Goal: Task Accomplishment & Management: Use online tool/utility

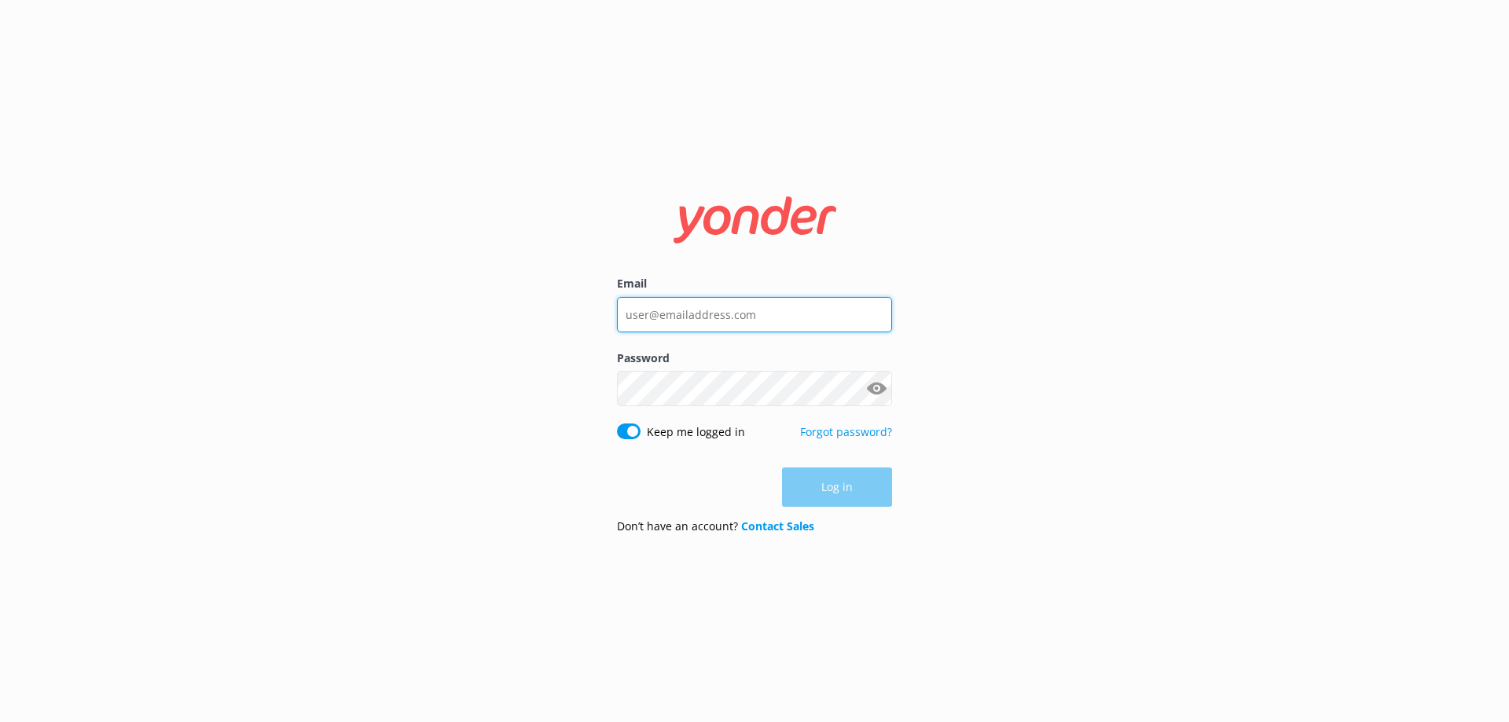
type input "[EMAIL_ADDRESS][DOMAIN_NAME]"
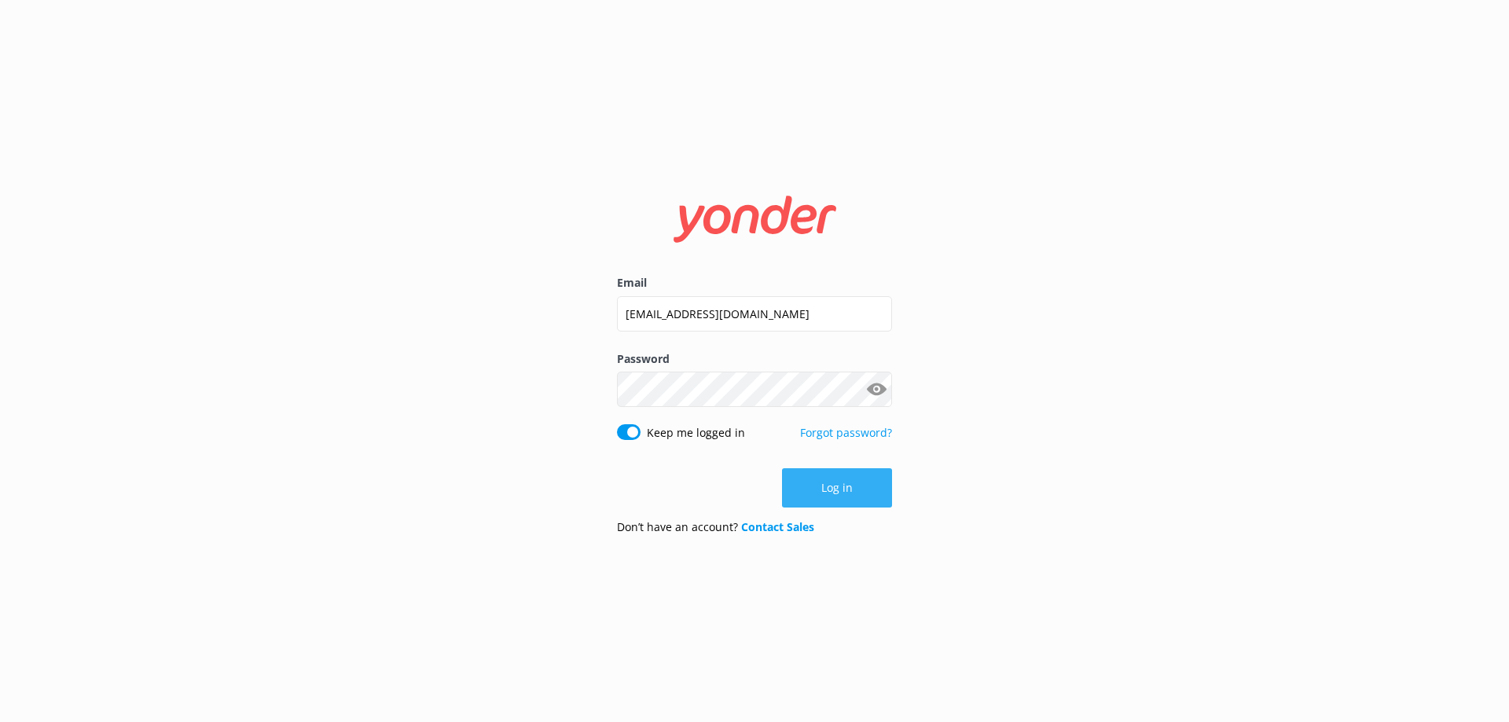
click at [867, 488] on button "Log in" at bounding box center [837, 487] width 110 height 39
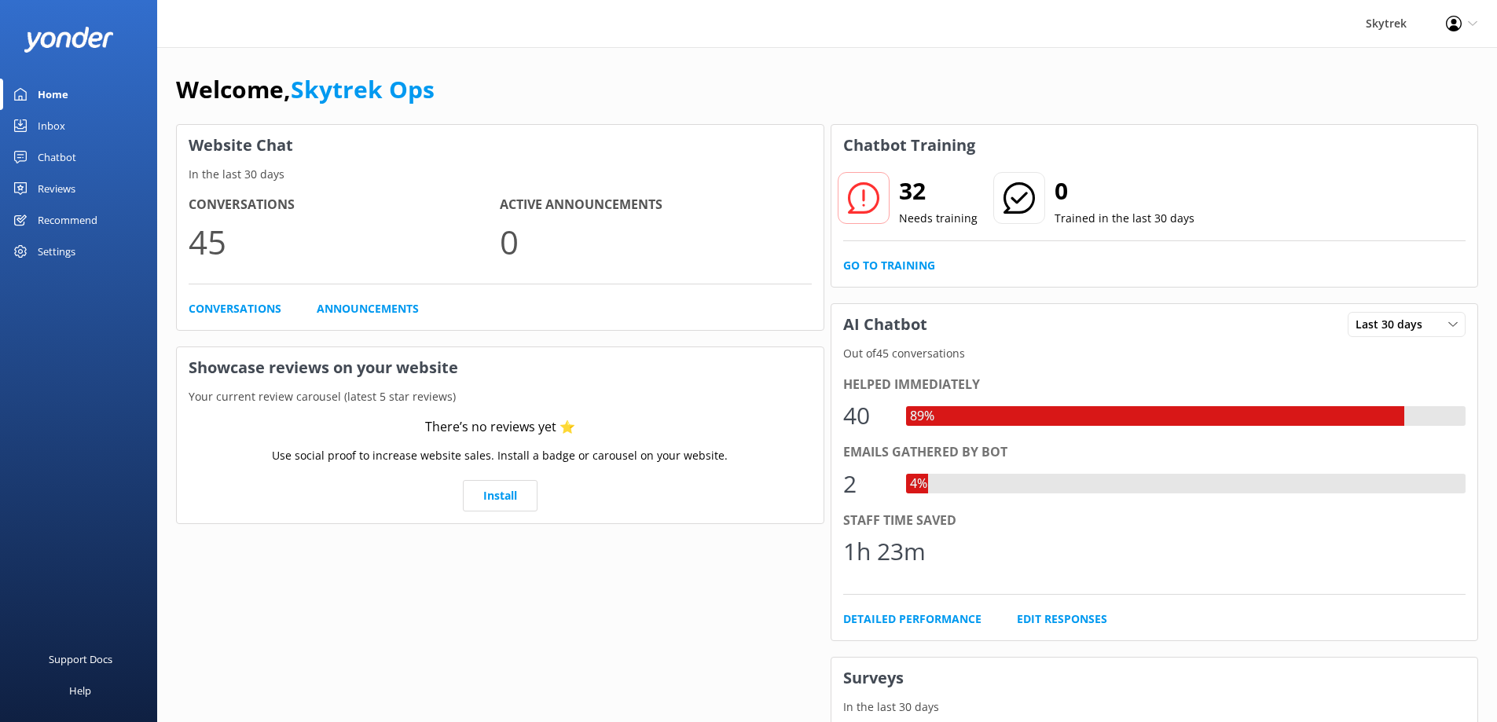
click at [49, 124] on div "Inbox" at bounding box center [52, 125] width 28 height 31
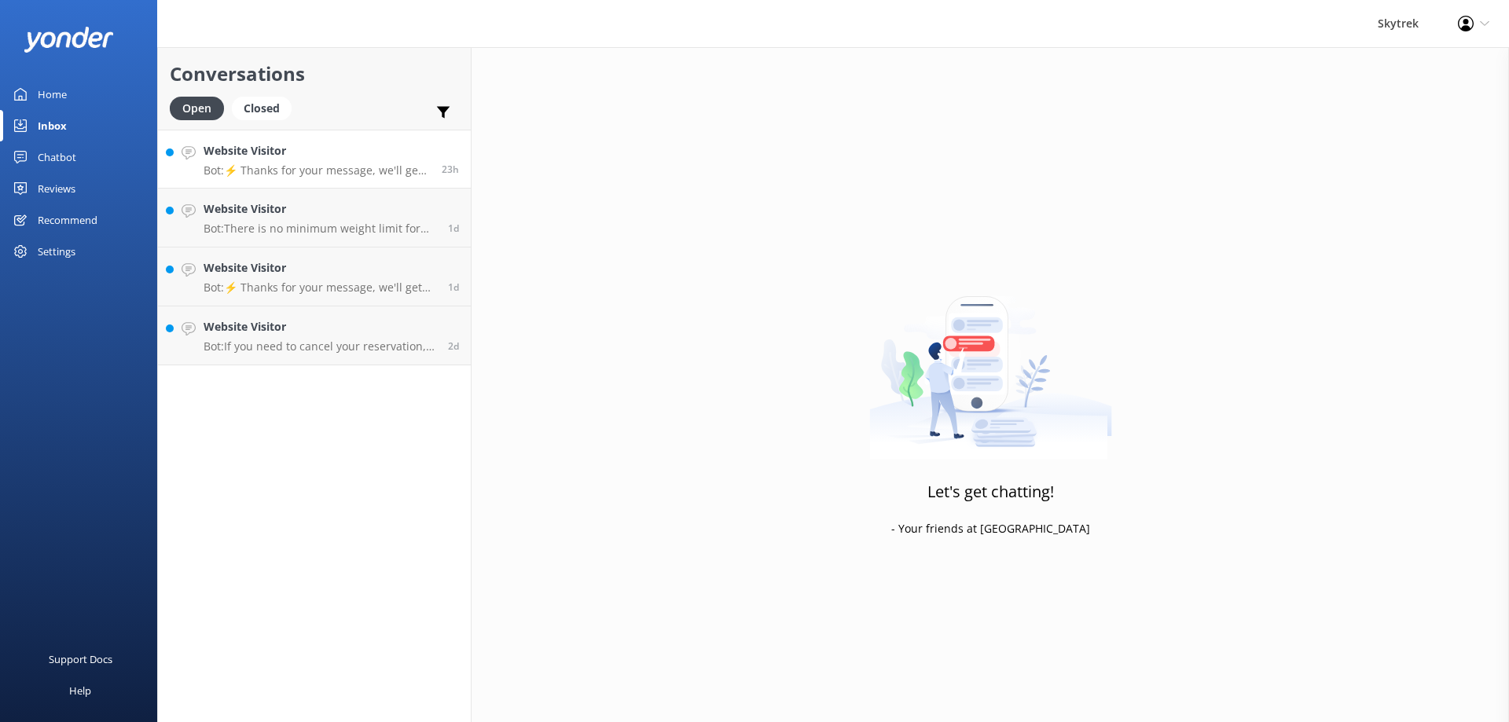
click at [343, 164] on p "Bot: ⚡ Thanks for your message, we'll get back to you as soon as we can. You're…" at bounding box center [317, 170] width 226 height 14
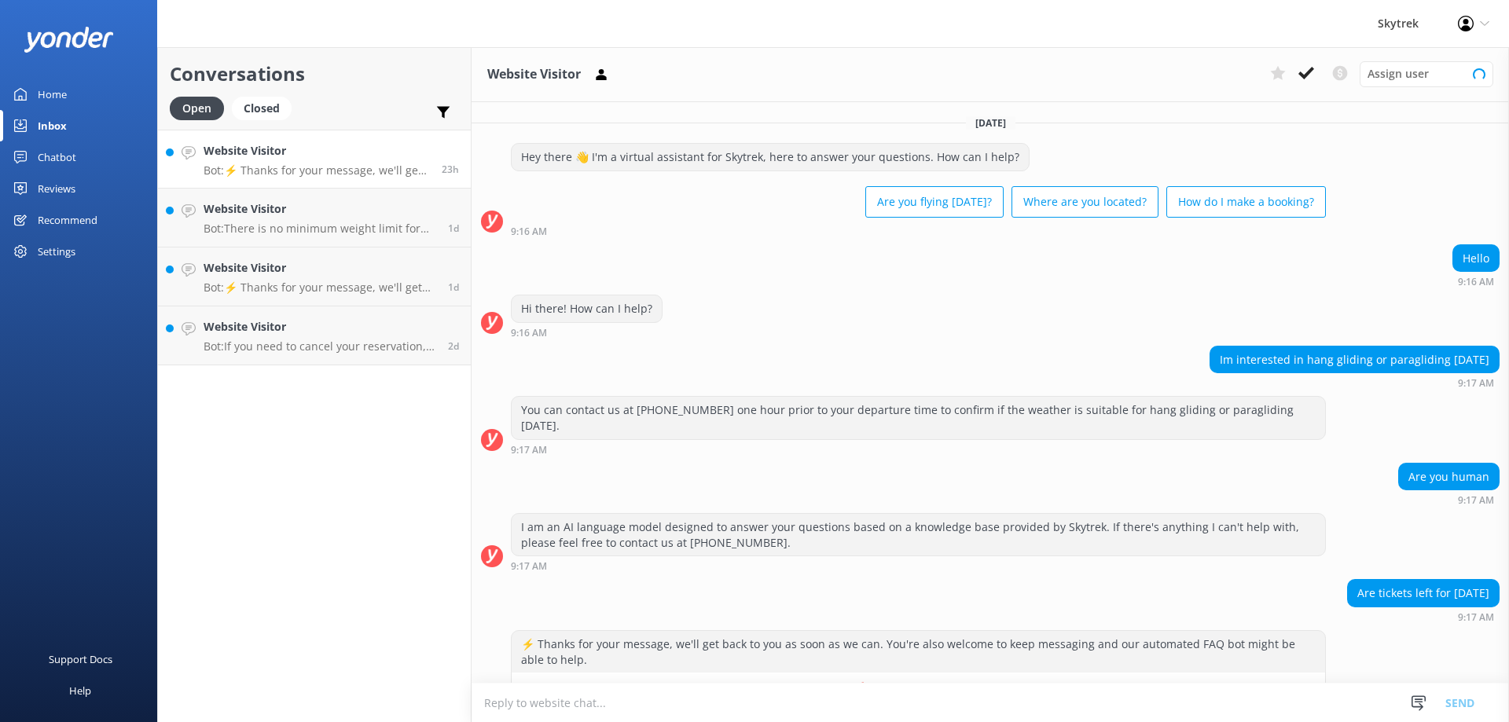
scroll to position [30, 0]
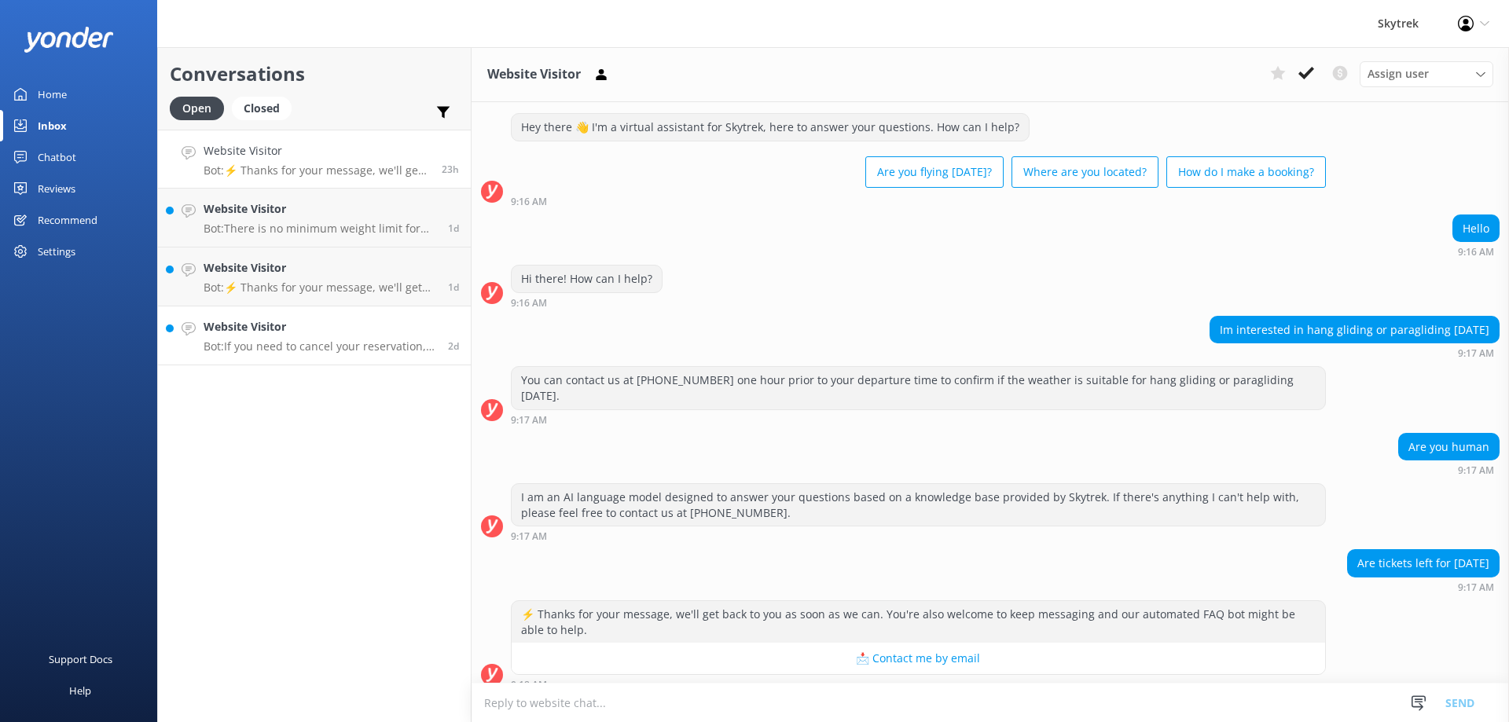
click at [314, 333] on h4 "Website Visitor" at bounding box center [320, 326] width 233 height 17
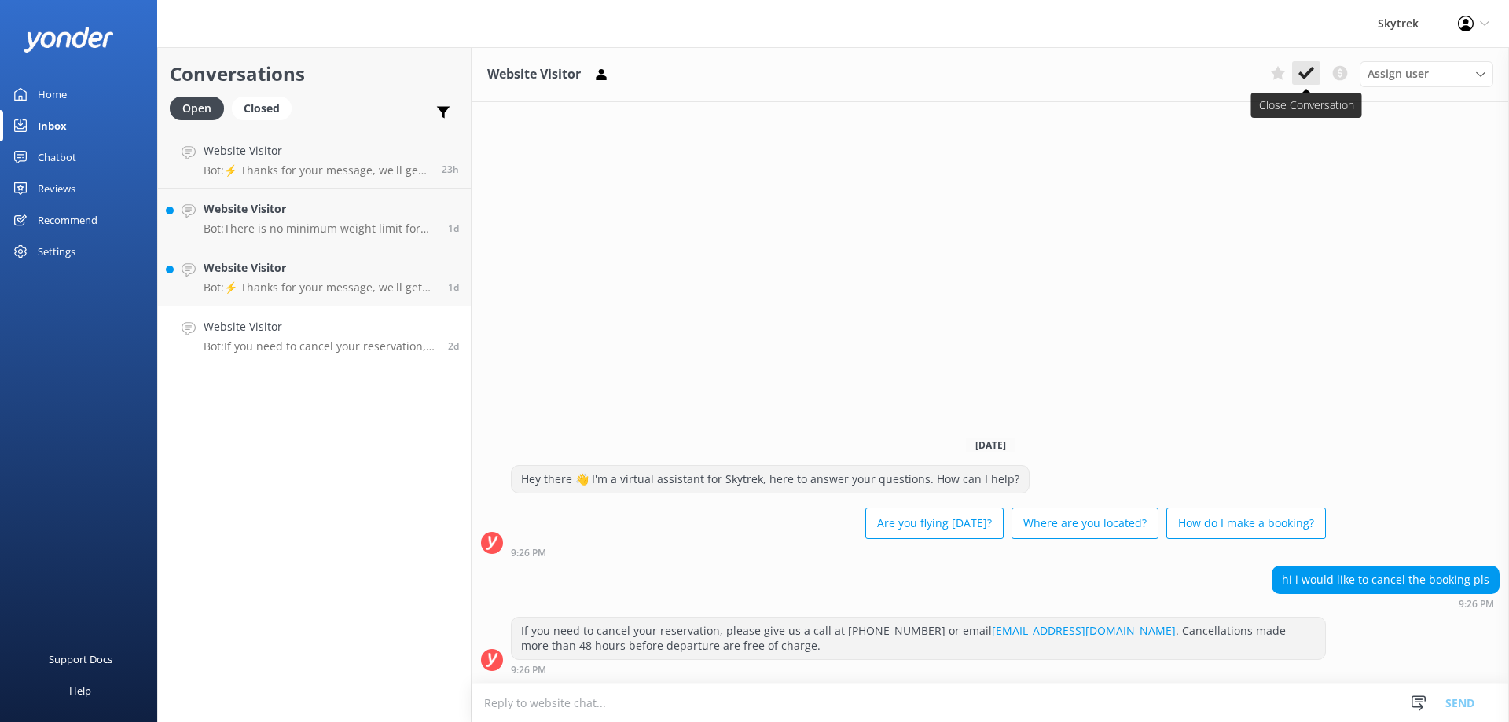
click at [1310, 78] on icon at bounding box center [1306, 73] width 16 height 16
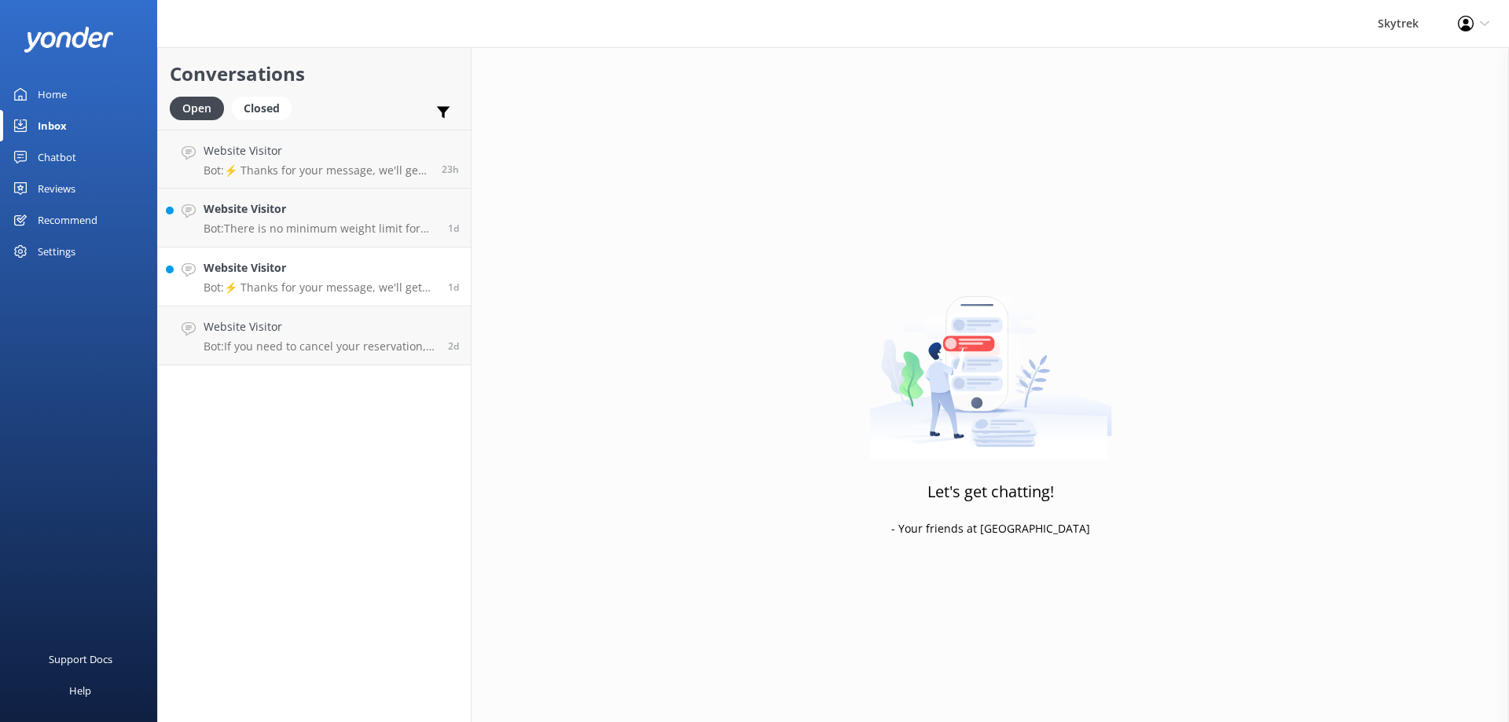
click at [391, 285] on p "Bot: ⚡ Thanks for your message, we'll get back to you as soon as we can. You're…" at bounding box center [320, 288] width 233 height 14
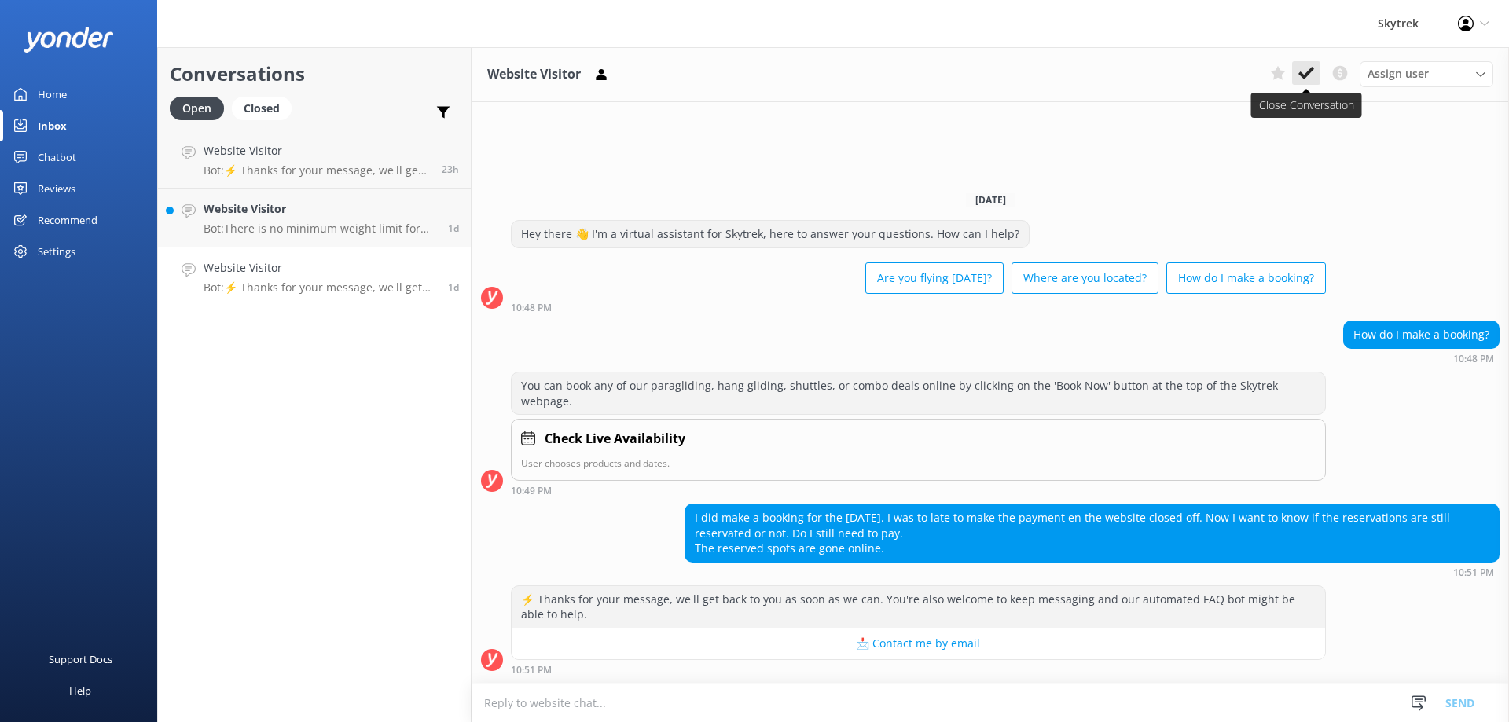
click at [1309, 72] on use at bounding box center [1306, 73] width 16 height 13
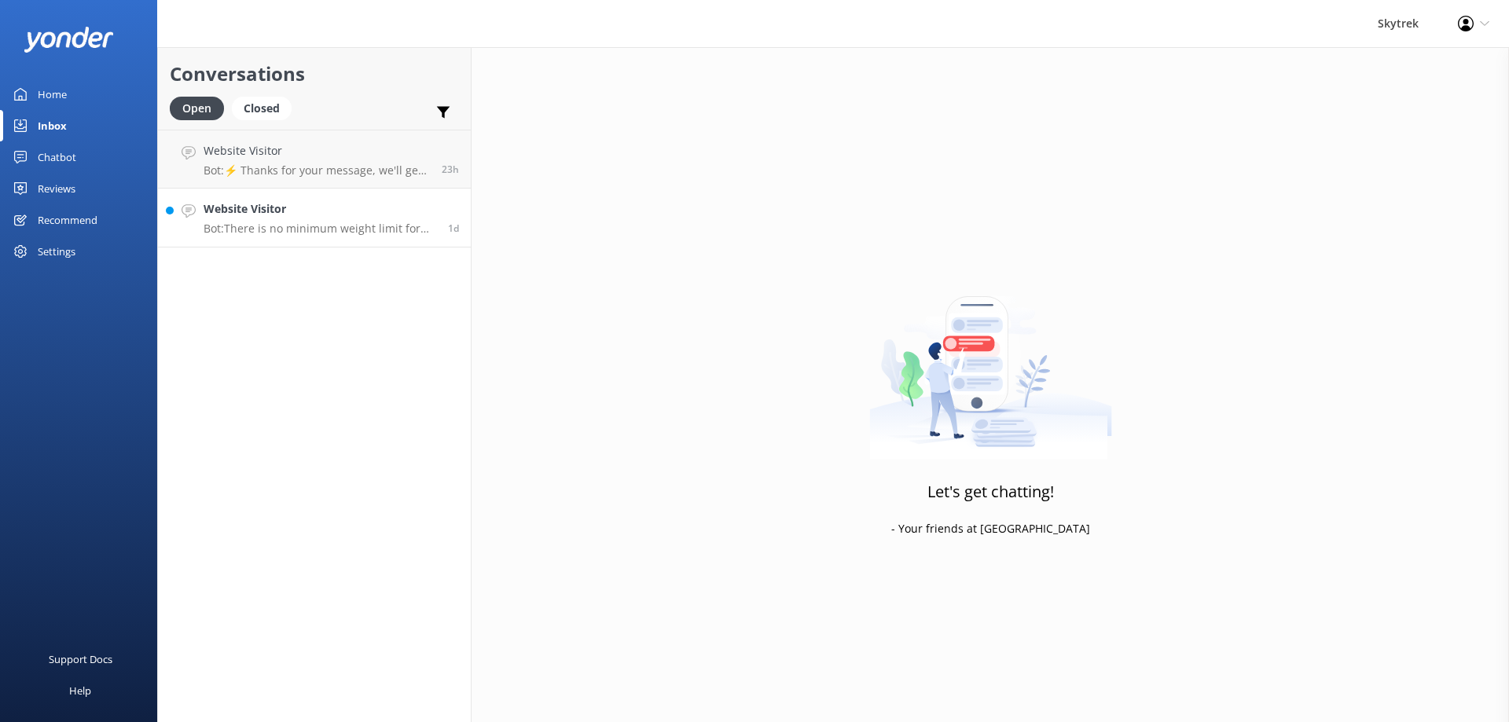
click at [325, 233] on p "Bot: There is no minimum weight limit for paragliding. We've taken passengers a…" at bounding box center [320, 229] width 233 height 14
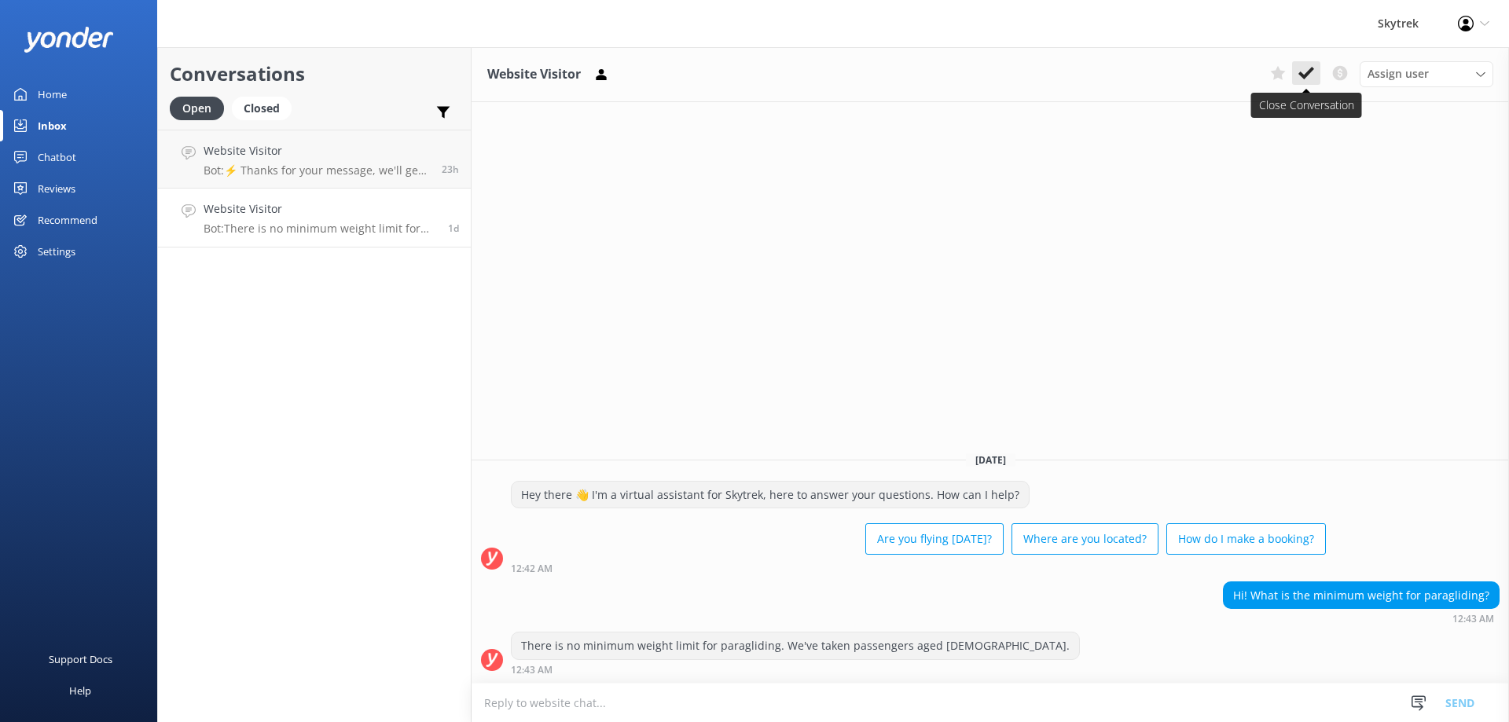
click at [1307, 72] on icon at bounding box center [1306, 73] width 16 height 16
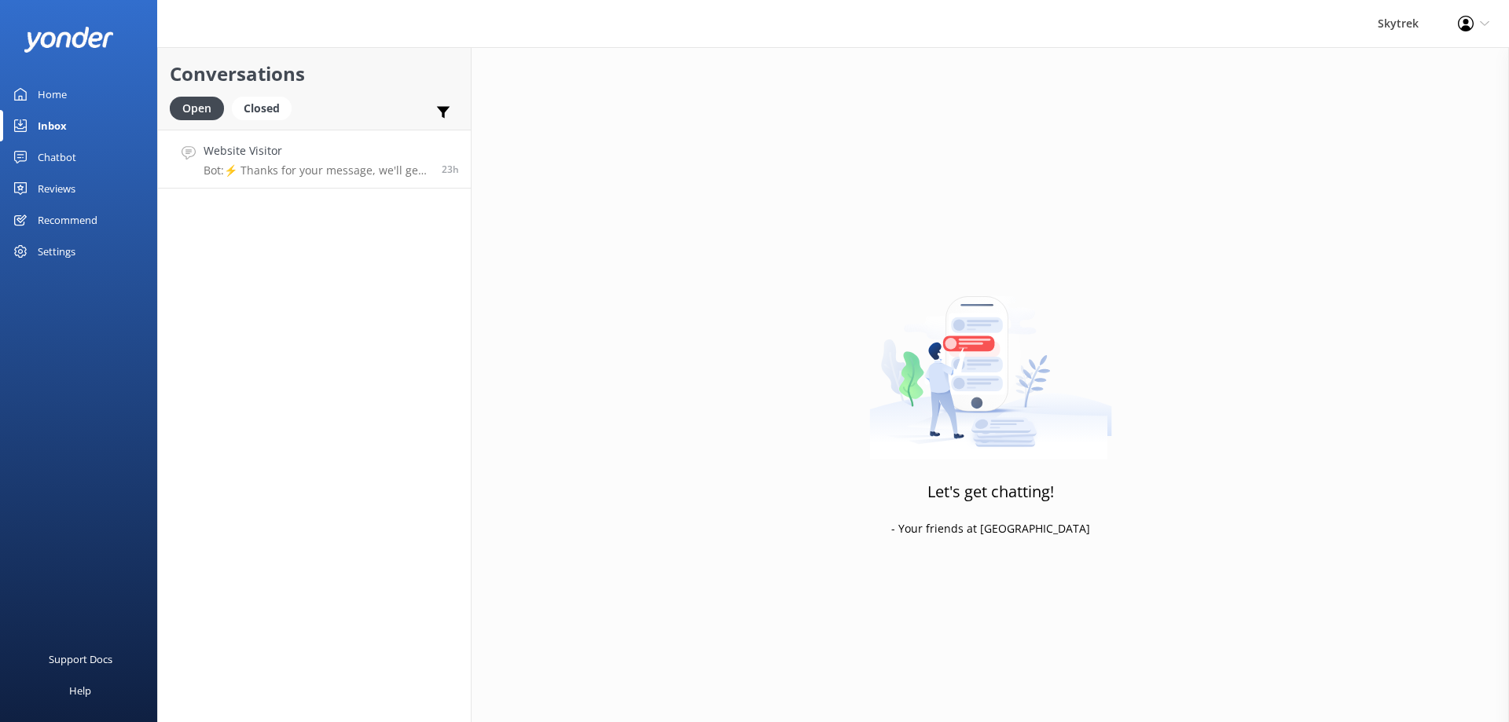
click at [326, 179] on link "Website Visitor Bot: ⚡ Thanks for your message, we'll get back to you as soon a…" at bounding box center [314, 159] width 313 height 59
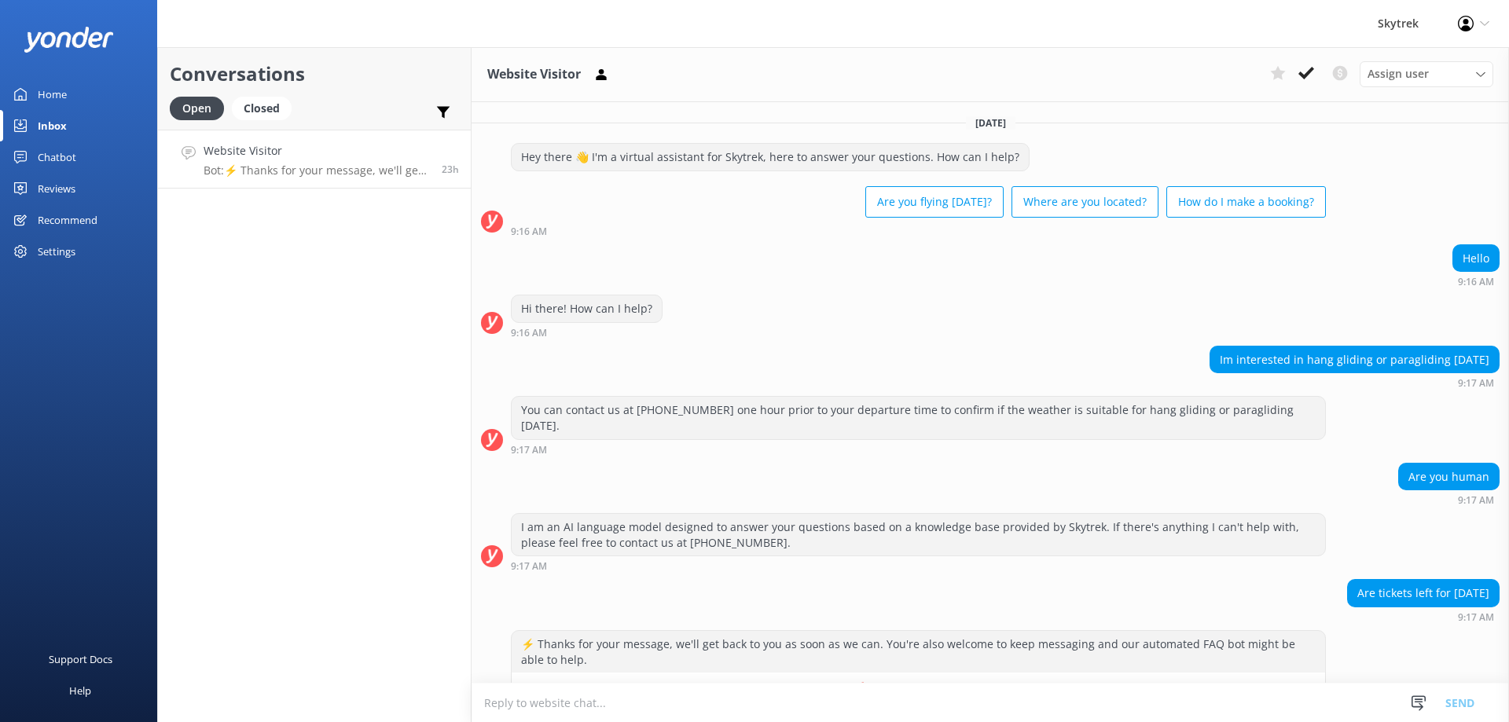
scroll to position [30, 0]
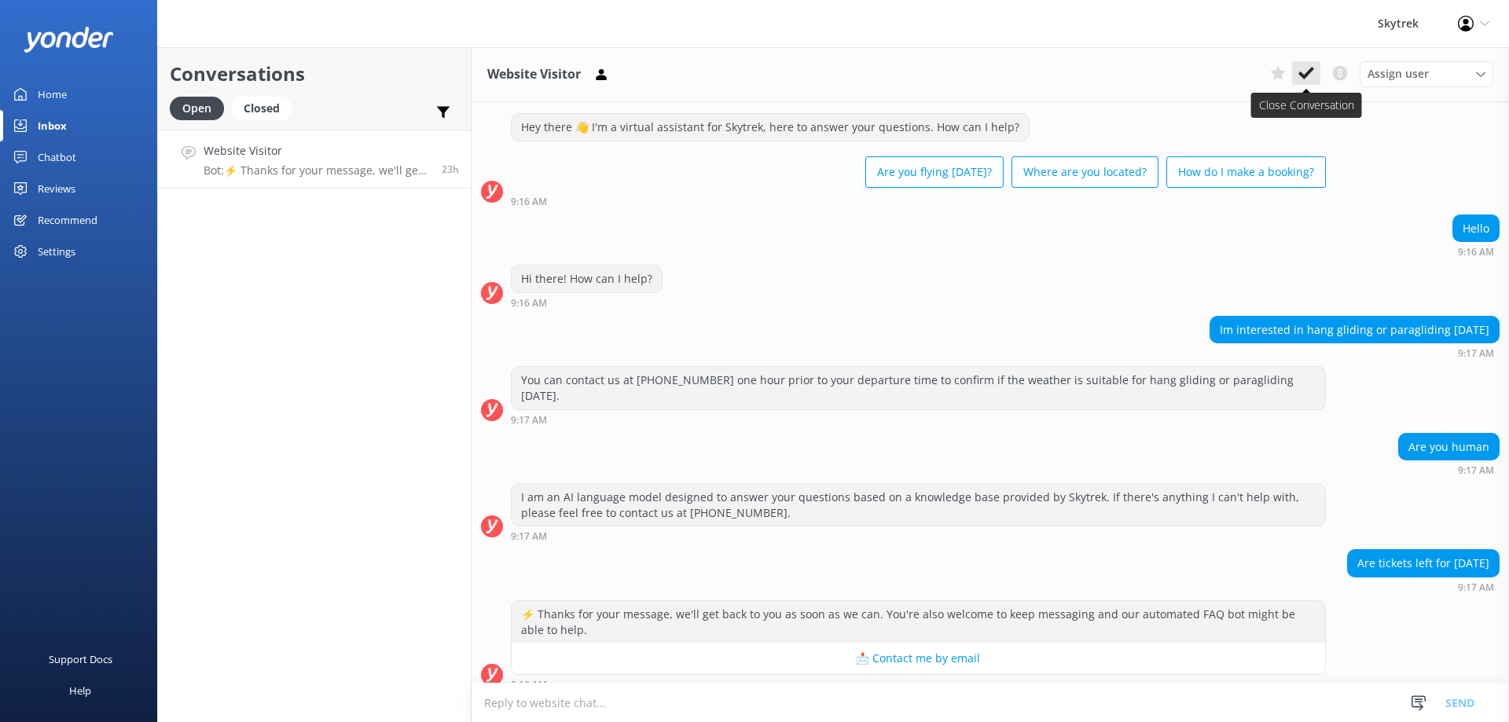
click at [1301, 76] on use at bounding box center [1306, 73] width 16 height 13
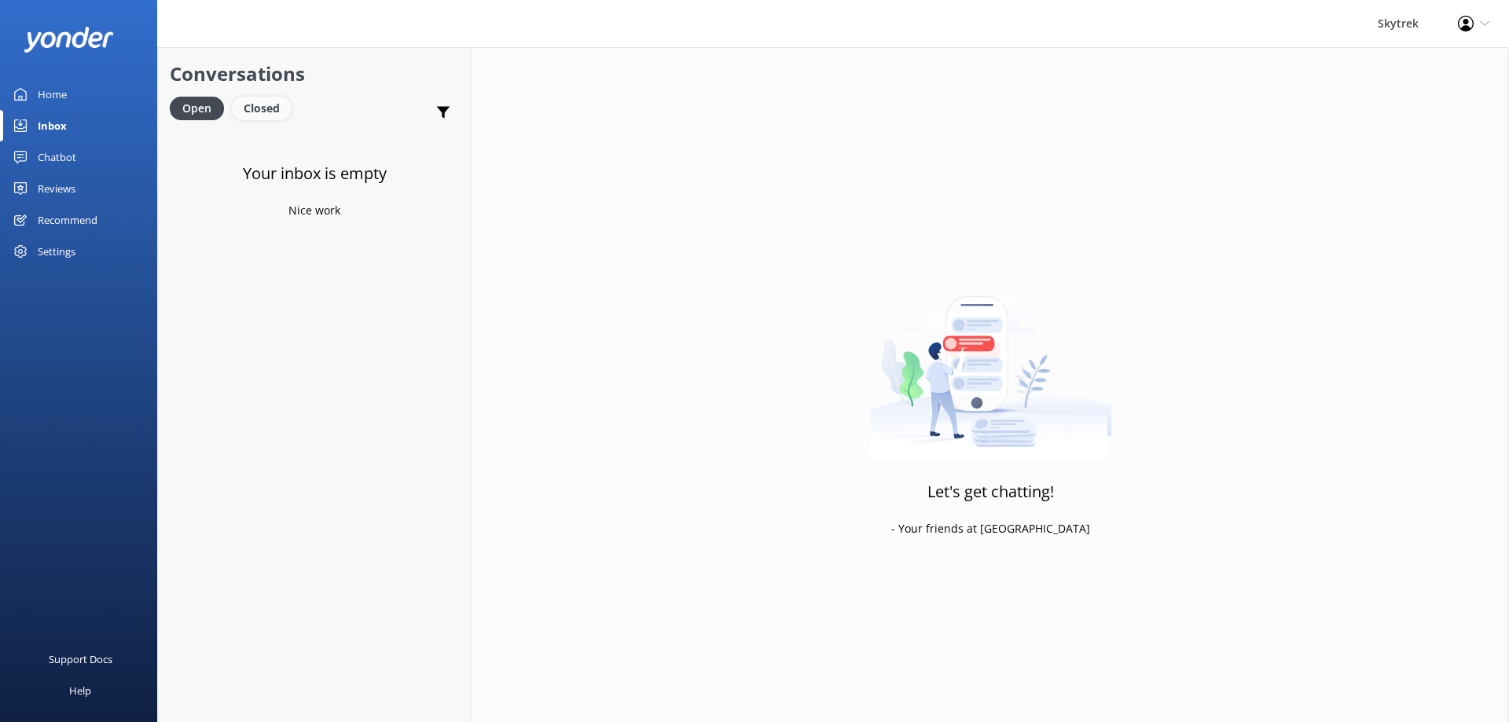
click at [257, 105] on div "Closed" at bounding box center [262, 109] width 60 height 24
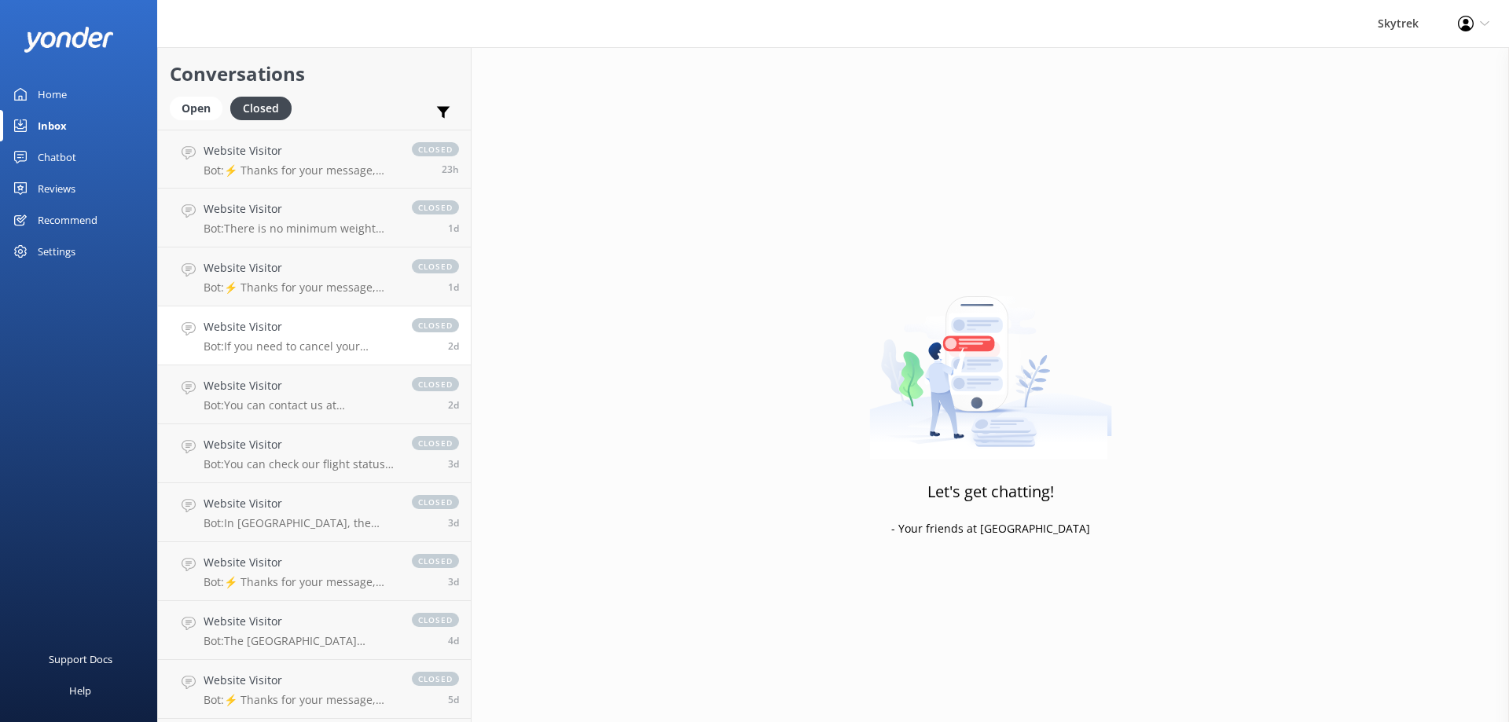
click at [321, 355] on link "Website Visitor Bot: If you need to cancel your reservation, please give us a c…" at bounding box center [314, 335] width 313 height 59
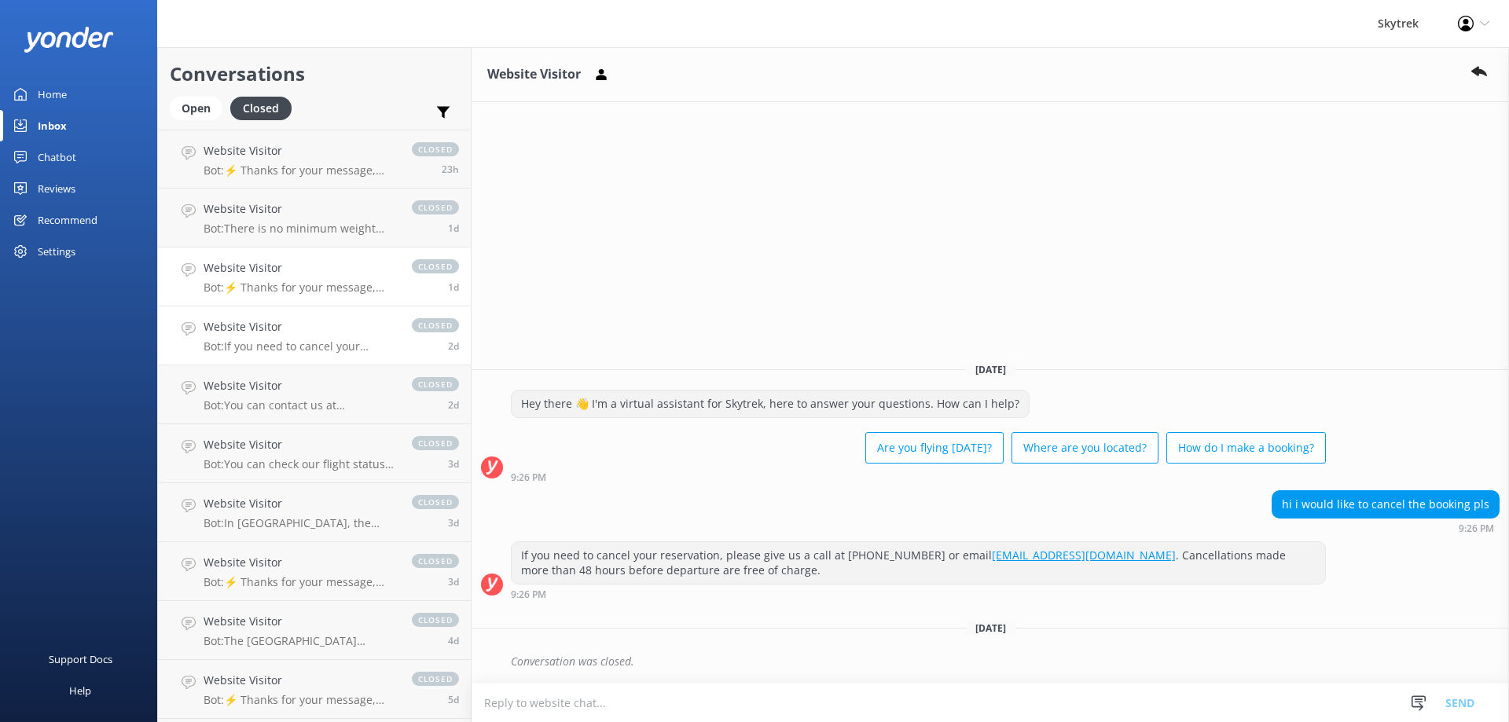
click at [332, 303] on link "Website Visitor Bot: ⚡ Thanks for your message, we'll get back to you as soon a…" at bounding box center [314, 277] width 313 height 59
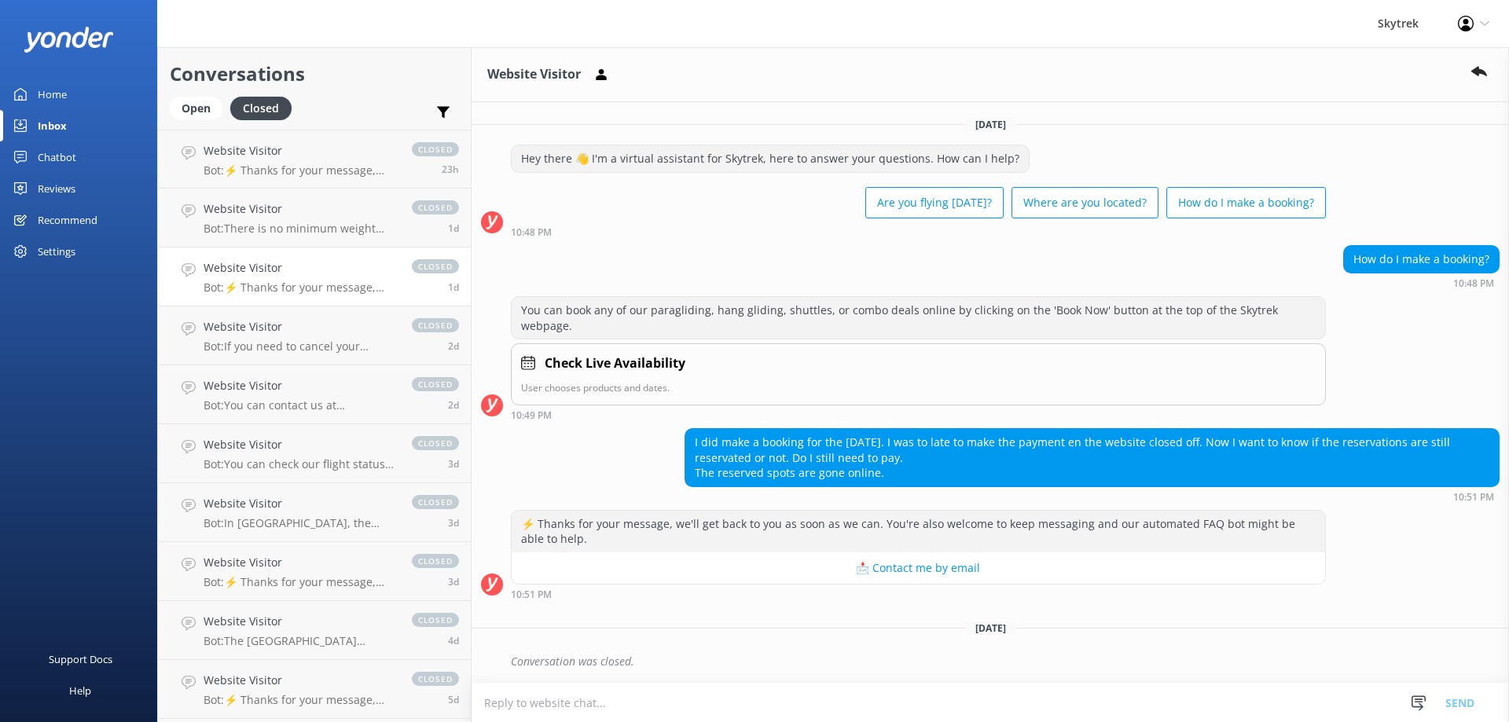
click at [61, 127] on div "Inbox" at bounding box center [52, 125] width 29 height 31
